Goal: Transaction & Acquisition: Purchase product/service

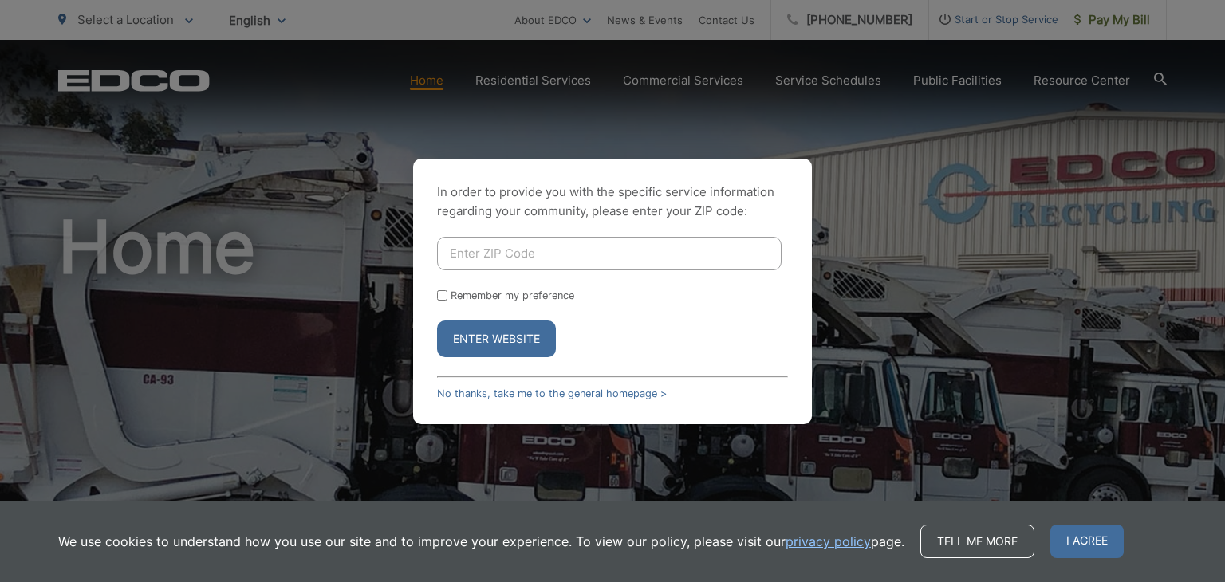
click at [484, 250] on input "Enter ZIP Code" at bounding box center [609, 254] width 345 height 34
type input "91901"
click at [495, 341] on button "Enter Website" at bounding box center [496, 339] width 119 height 37
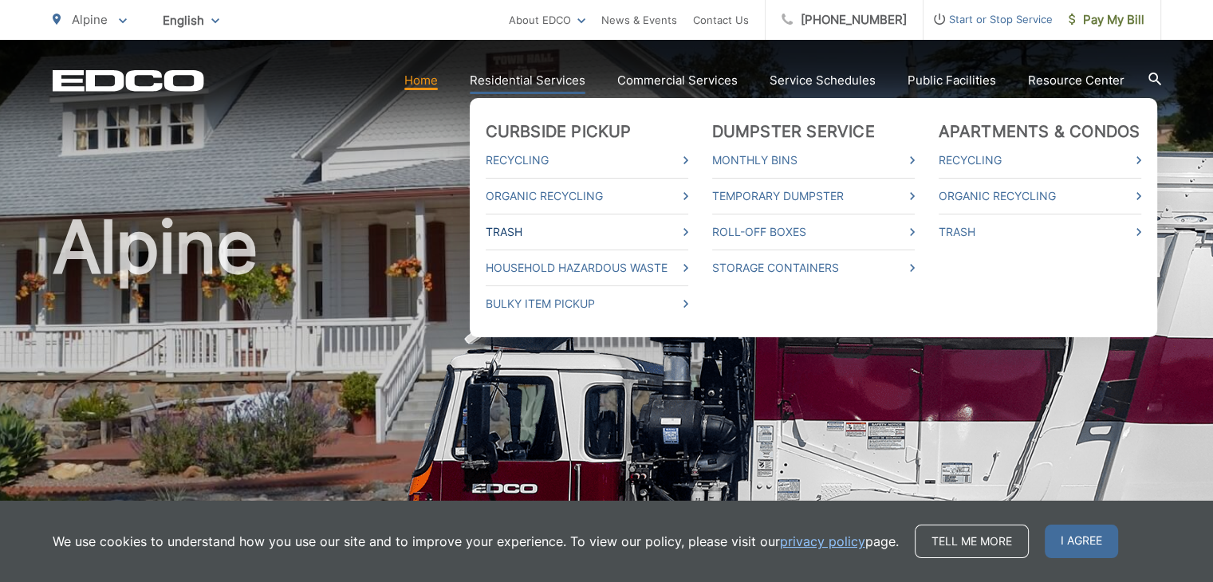
click at [583, 234] on link "Trash" at bounding box center [587, 232] width 203 height 19
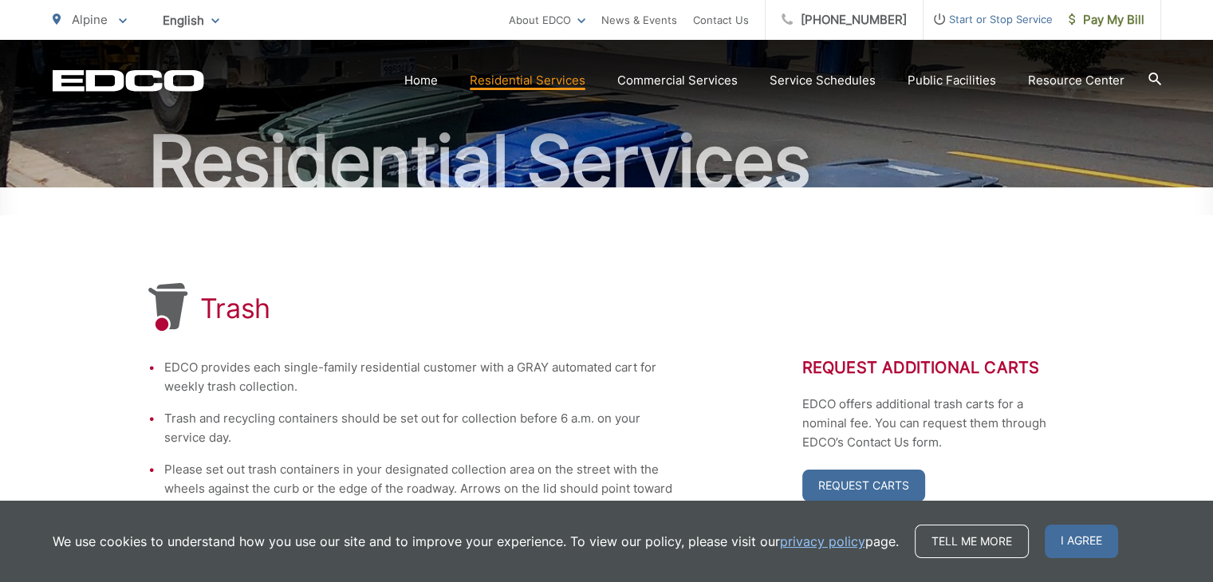
scroll to position [160, 0]
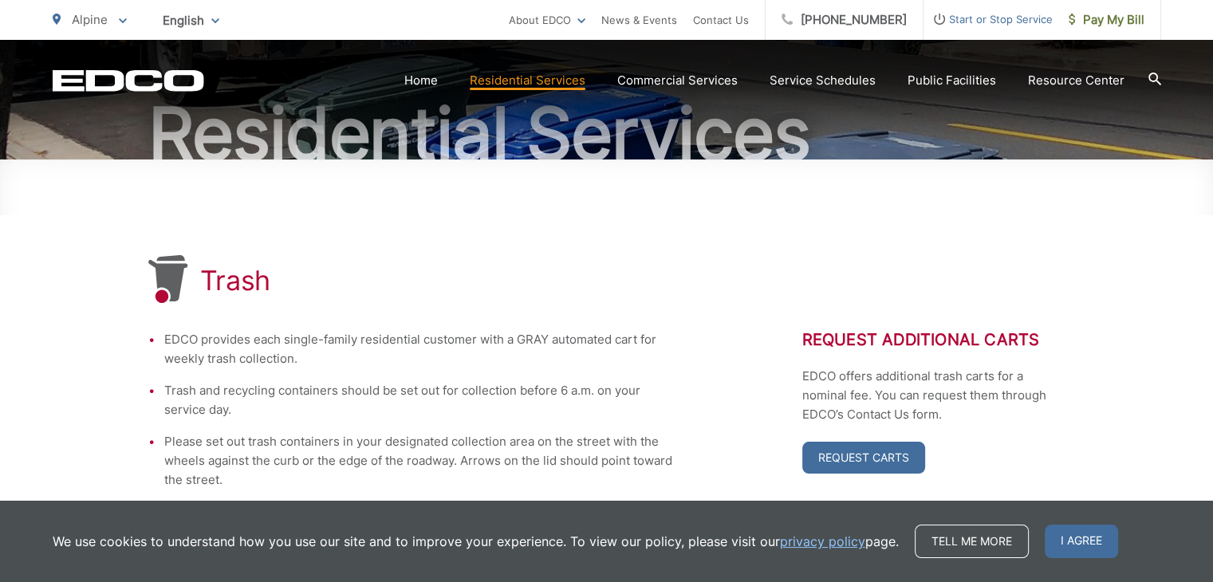
drag, startPoint x: 589, startPoint y: 211, endPoint x: 1149, endPoint y: 266, distance: 563.4
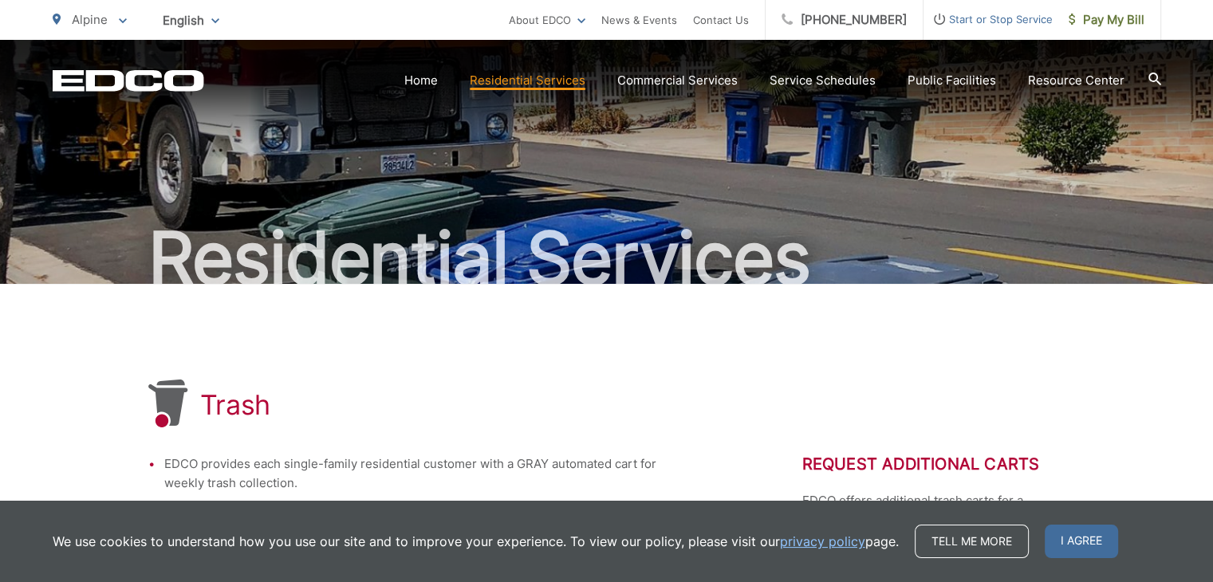
scroll to position [0, 0]
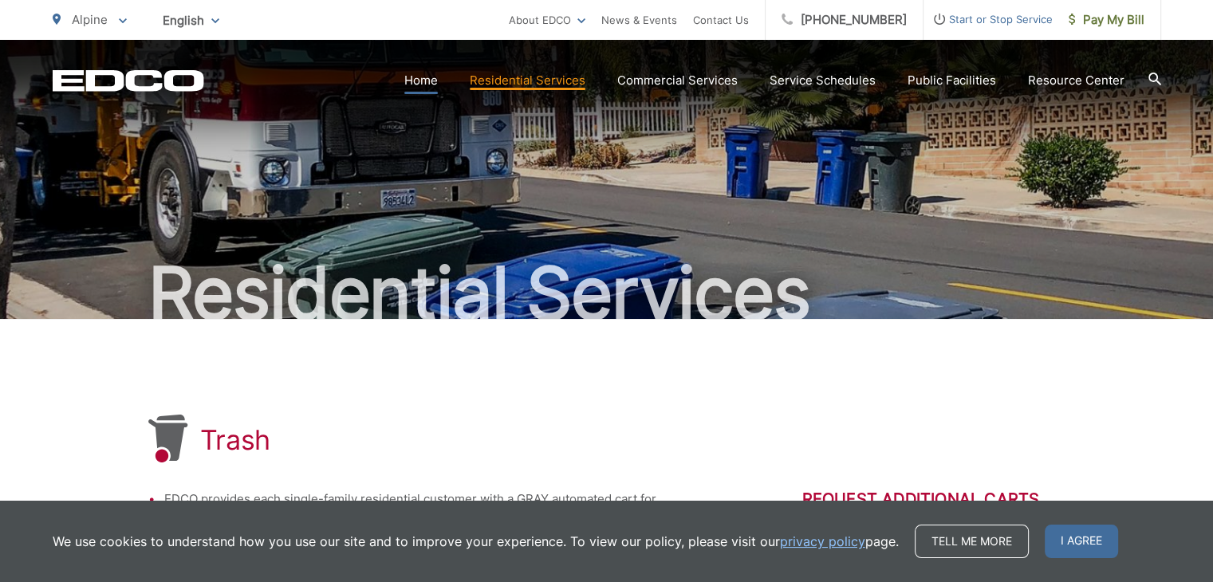
click at [431, 80] on link "Home" at bounding box center [421, 80] width 34 height 19
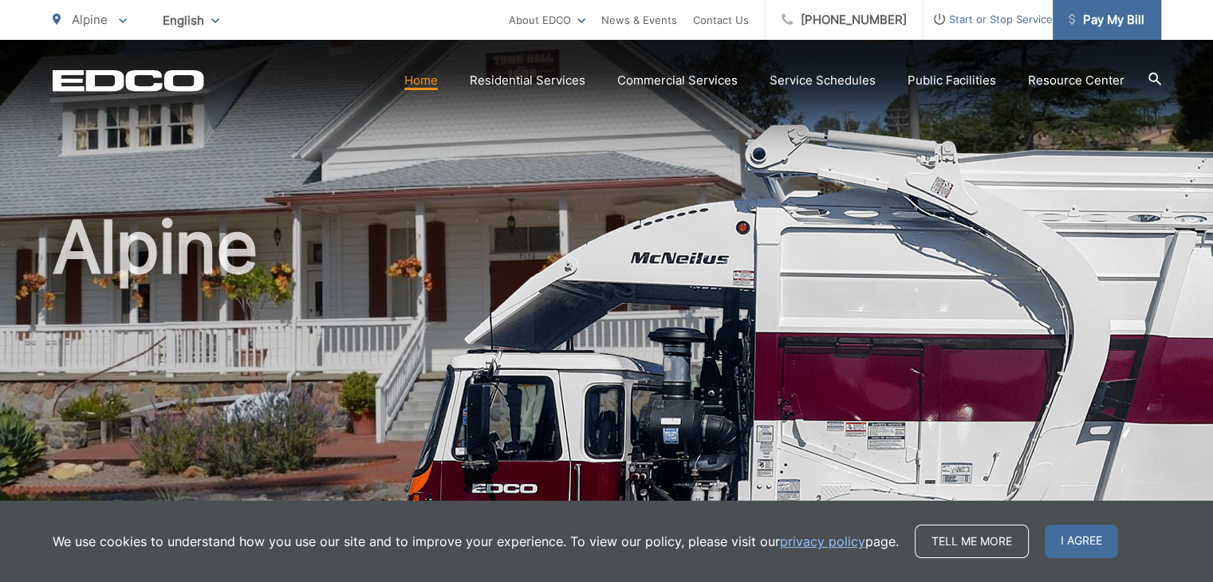
click at [1108, 17] on span "Pay My Bill" at bounding box center [1107, 19] width 76 height 19
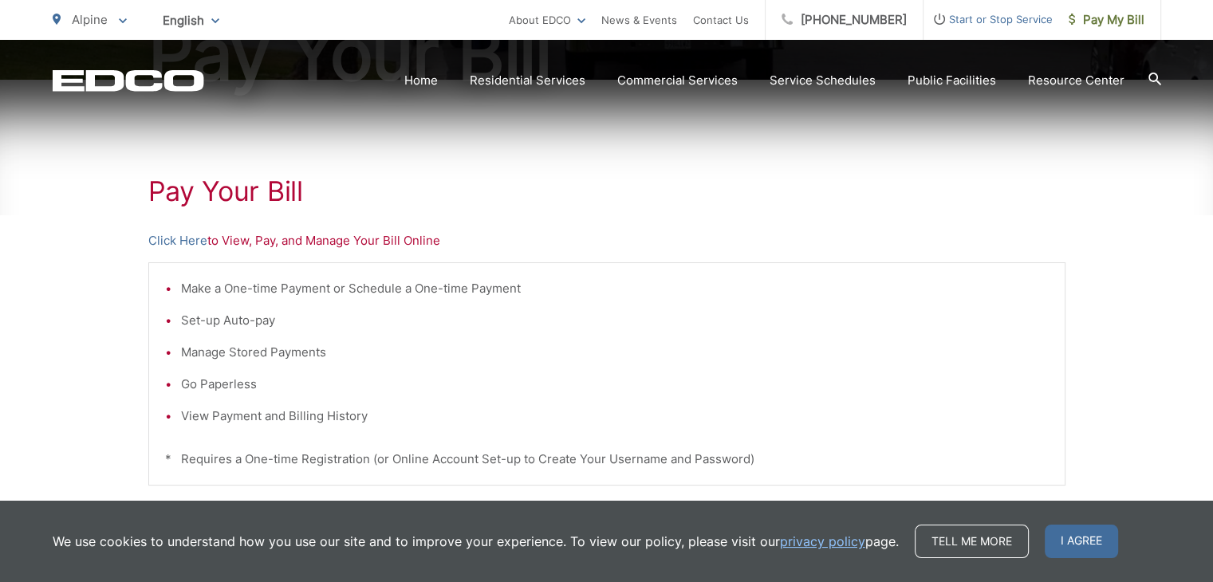
scroll to position [319, 0]
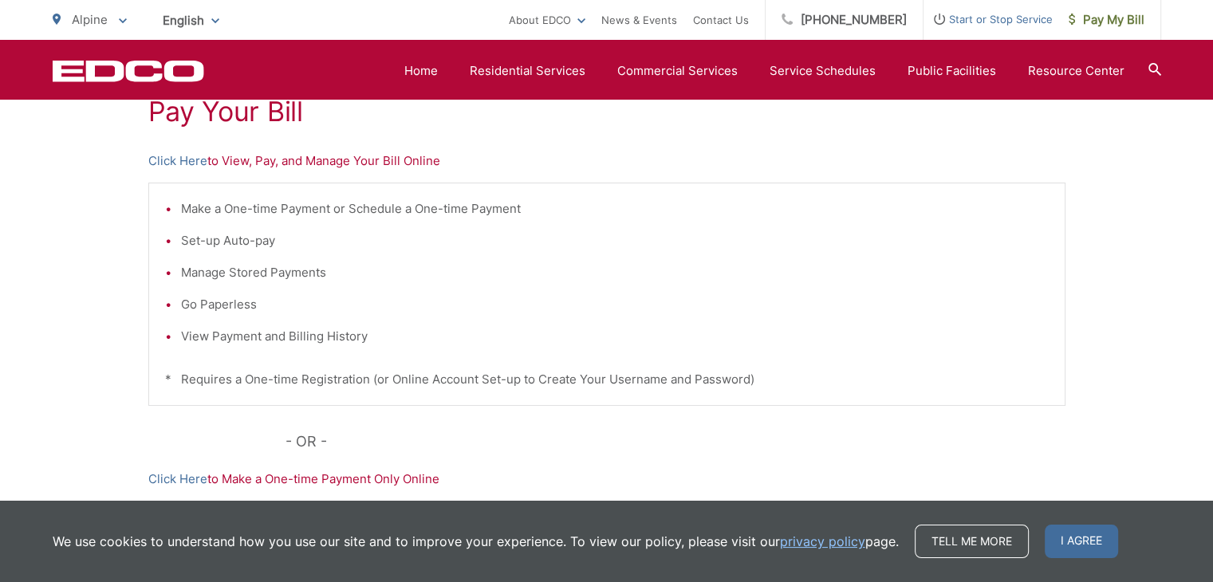
drag, startPoint x: 830, startPoint y: 231, endPoint x: 1187, endPoint y: 270, distance: 359.5
click at [1187, 270] on div "Pay Your Bill Click Here to View, Pay, and Manage Your Bill Online Make a One-t…" at bounding box center [606, 358] width 1213 height 716
click at [192, 160] on link "Click Here" at bounding box center [177, 161] width 59 height 19
